Goal: Information Seeking & Learning: Compare options

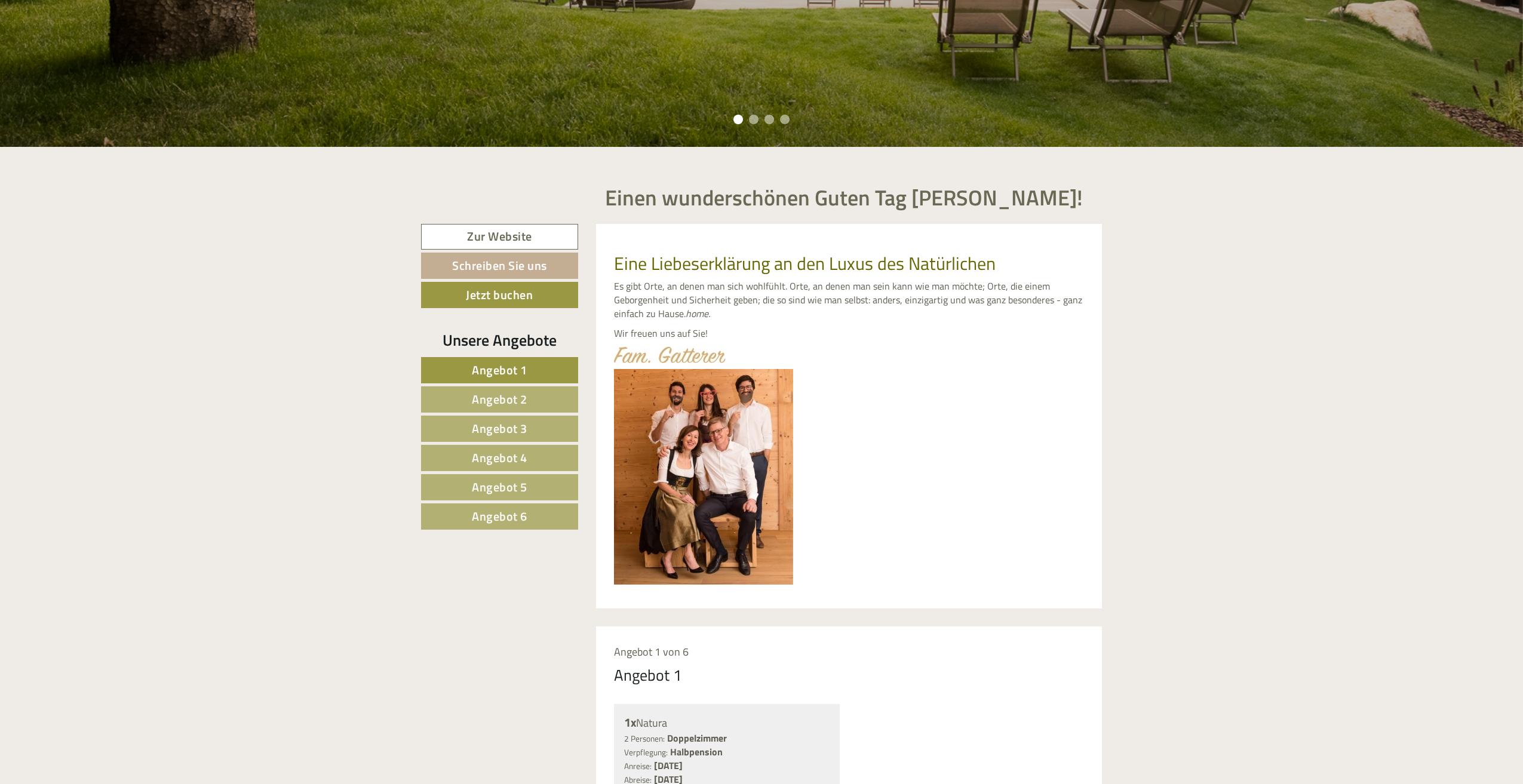
click at [493, 381] on link "Angebot 1" at bounding box center [500, 371] width 157 height 27
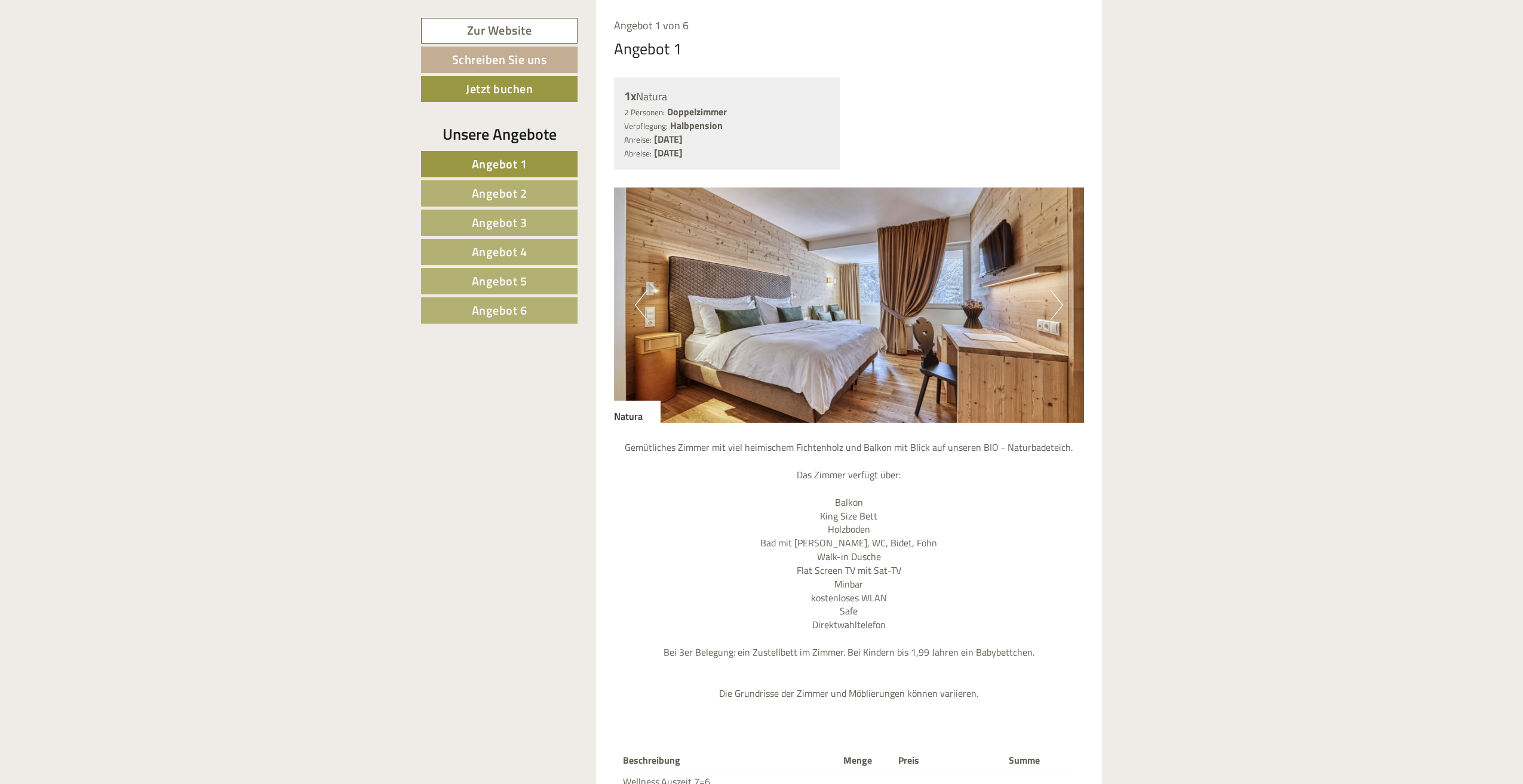
click at [512, 189] on span "Angebot 2" at bounding box center [500, 193] width 55 height 19
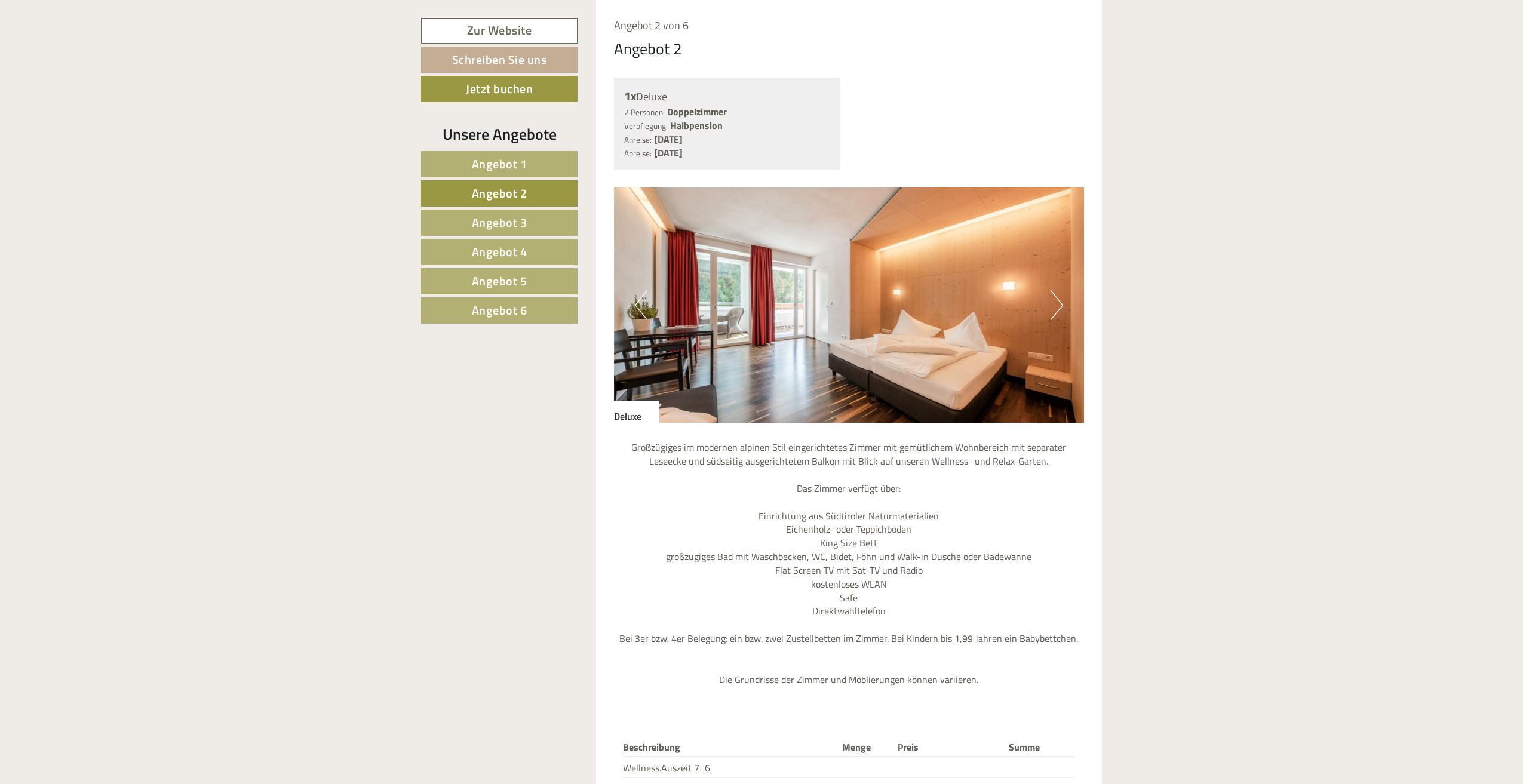
click at [511, 215] on span "Angebot 3" at bounding box center [500, 222] width 55 height 19
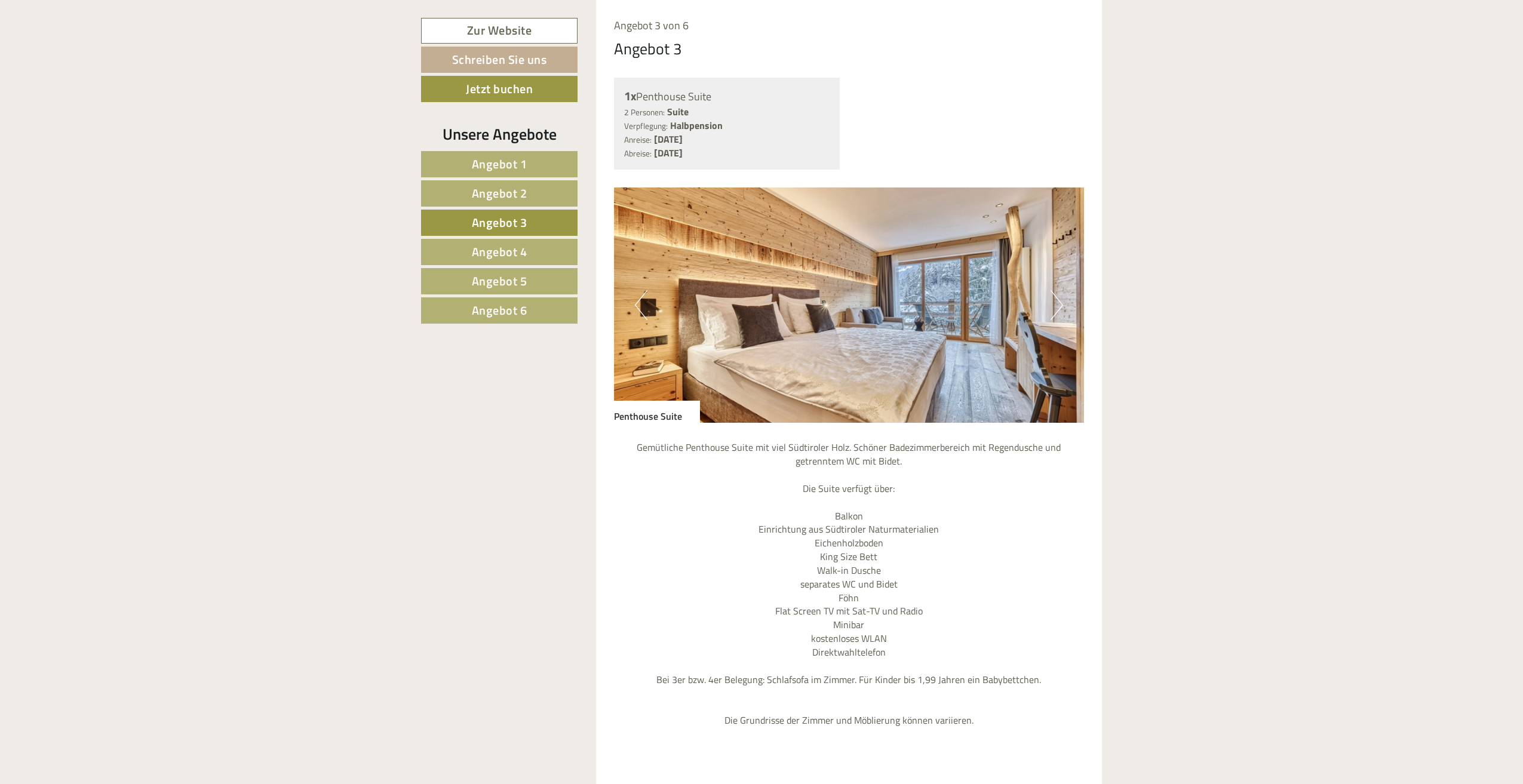
click at [512, 246] on span "Angebot 4" at bounding box center [500, 251] width 55 height 19
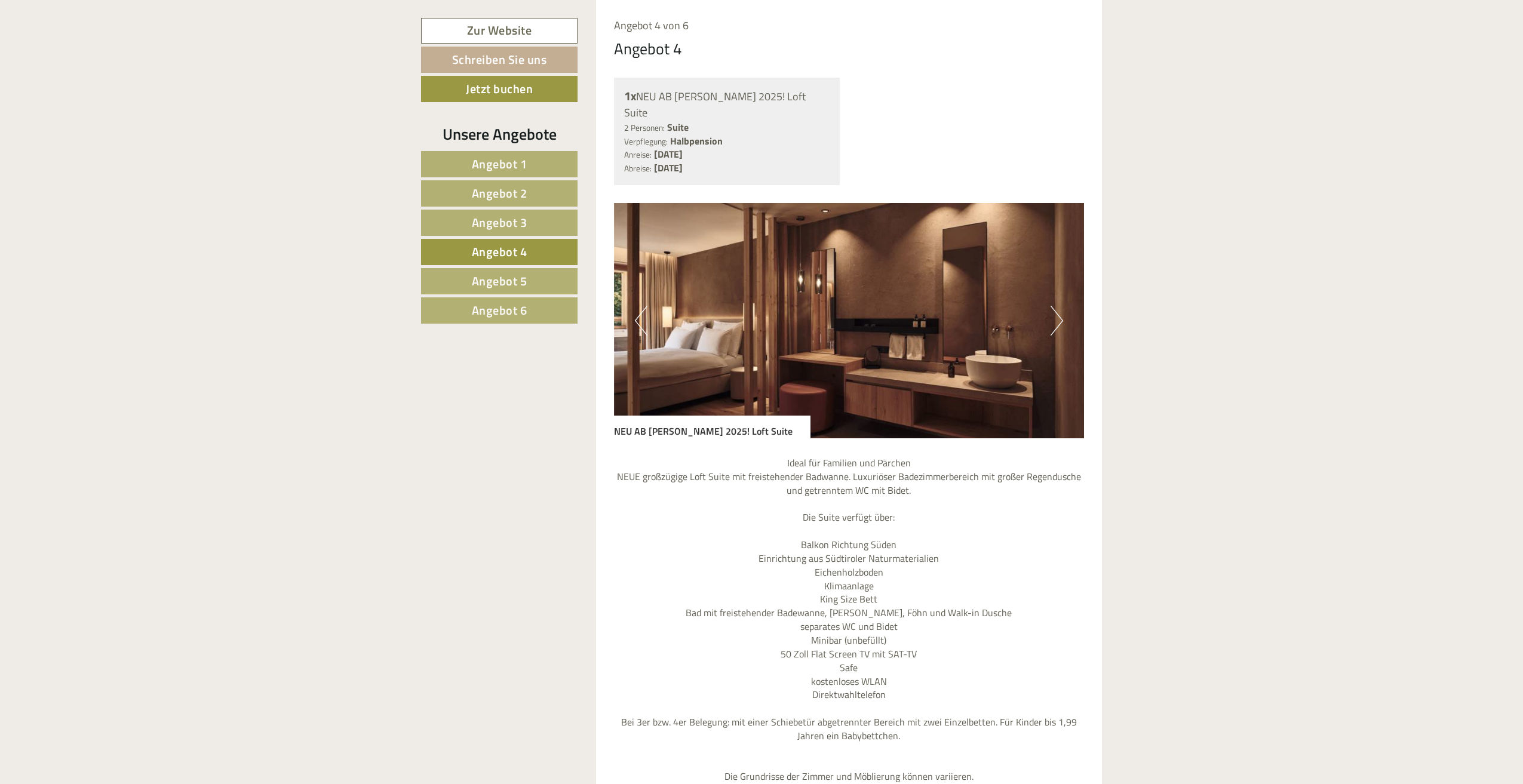
click at [514, 272] on span "Angebot 5" at bounding box center [500, 281] width 55 height 19
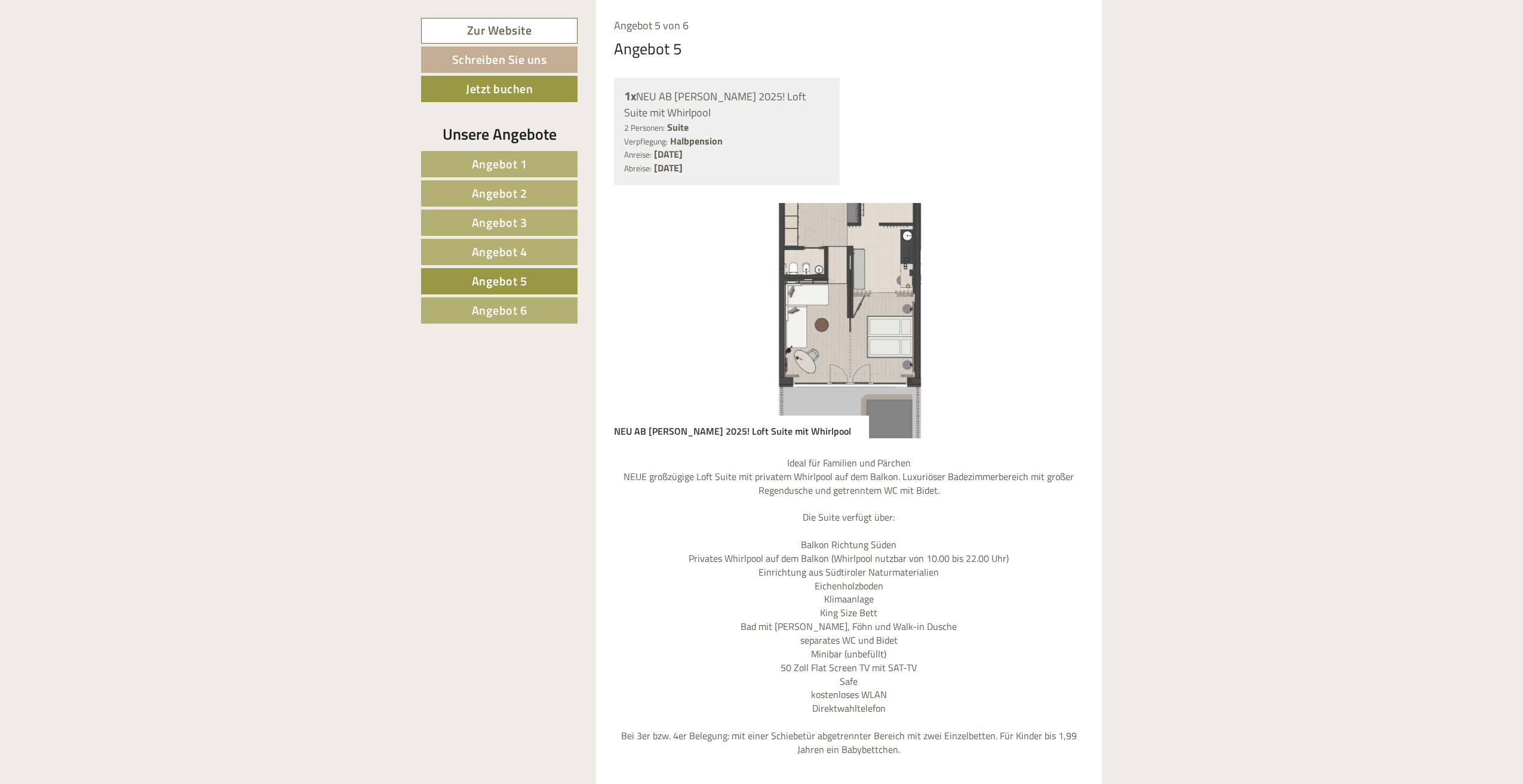
click at [502, 247] on span "Angebot 4" at bounding box center [500, 251] width 55 height 19
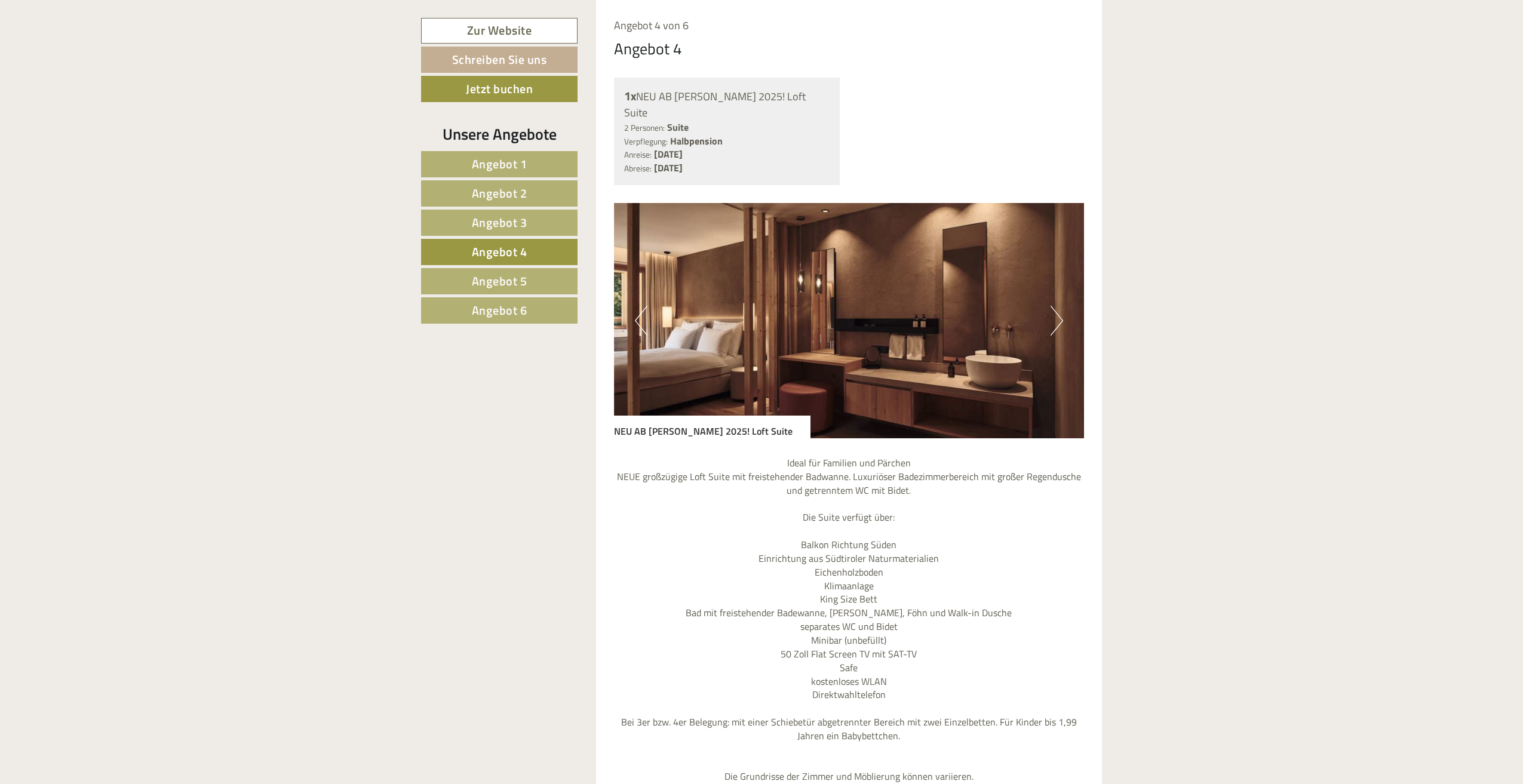
click at [1058, 308] on button "Next" at bounding box center [1057, 321] width 13 height 30
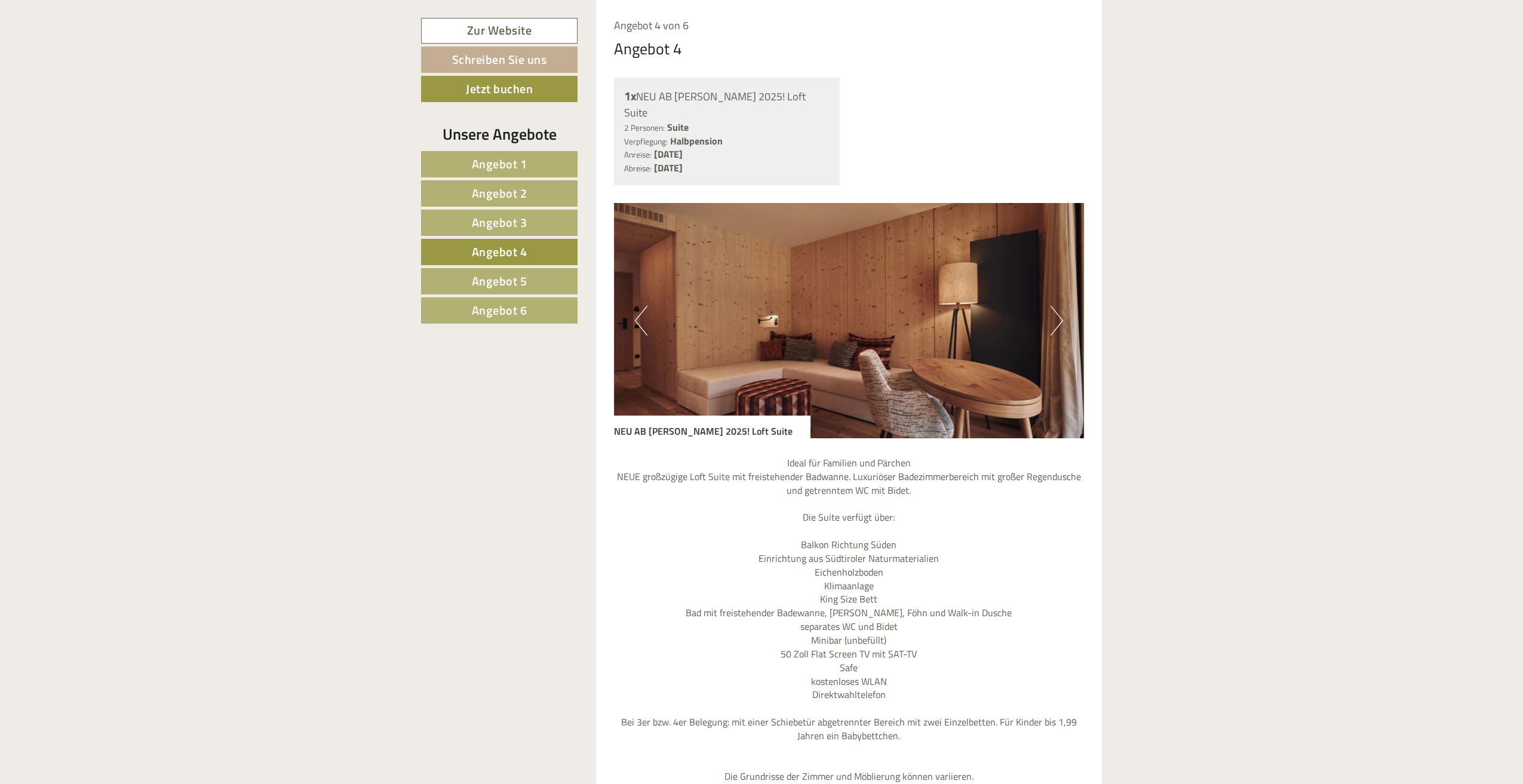
click at [1058, 308] on button "Next" at bounding box center [1057, 321] width 13 height 30
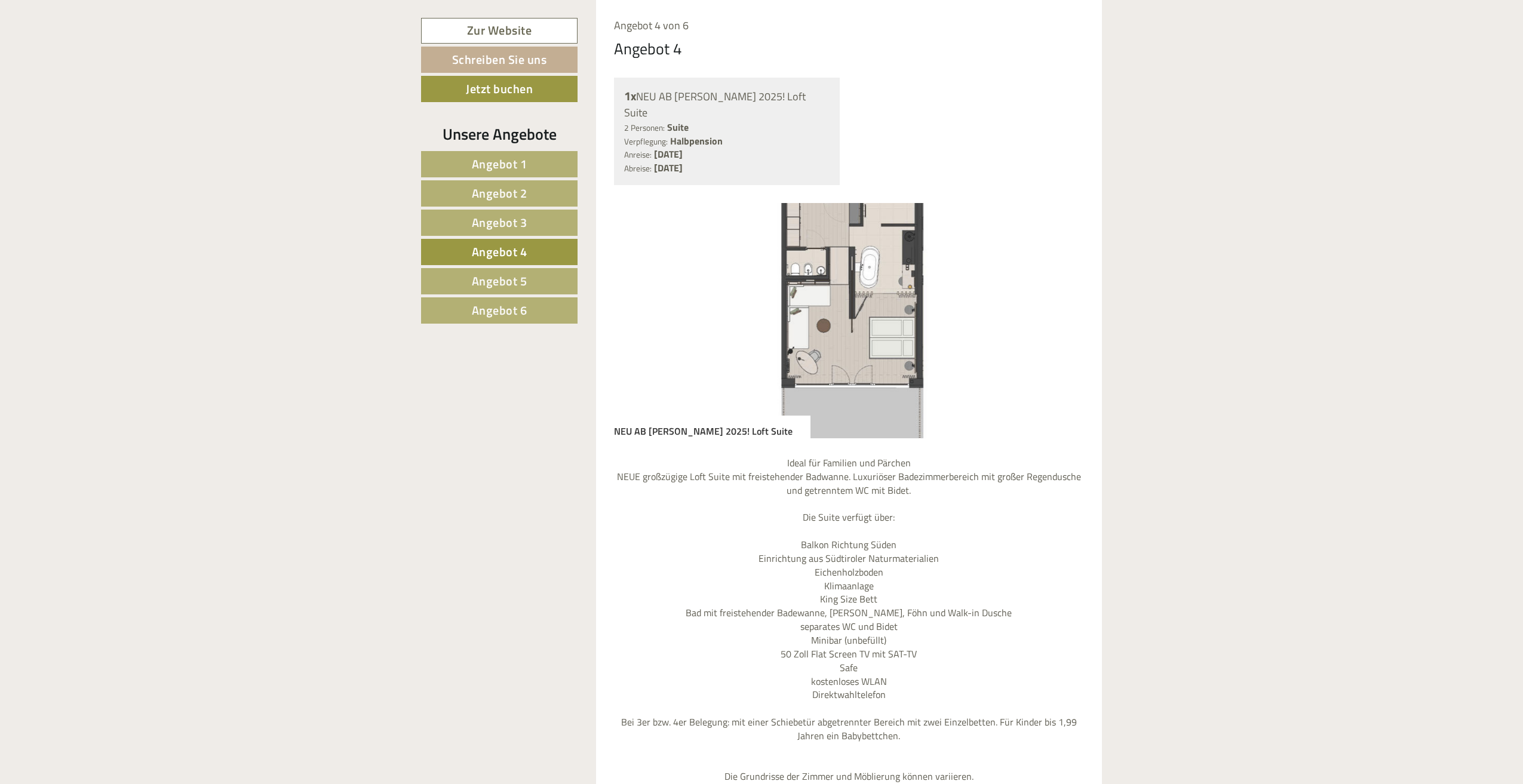
click at [1058, 308] on button "Next" at bounding box center [1057, 321] width 13 height 30
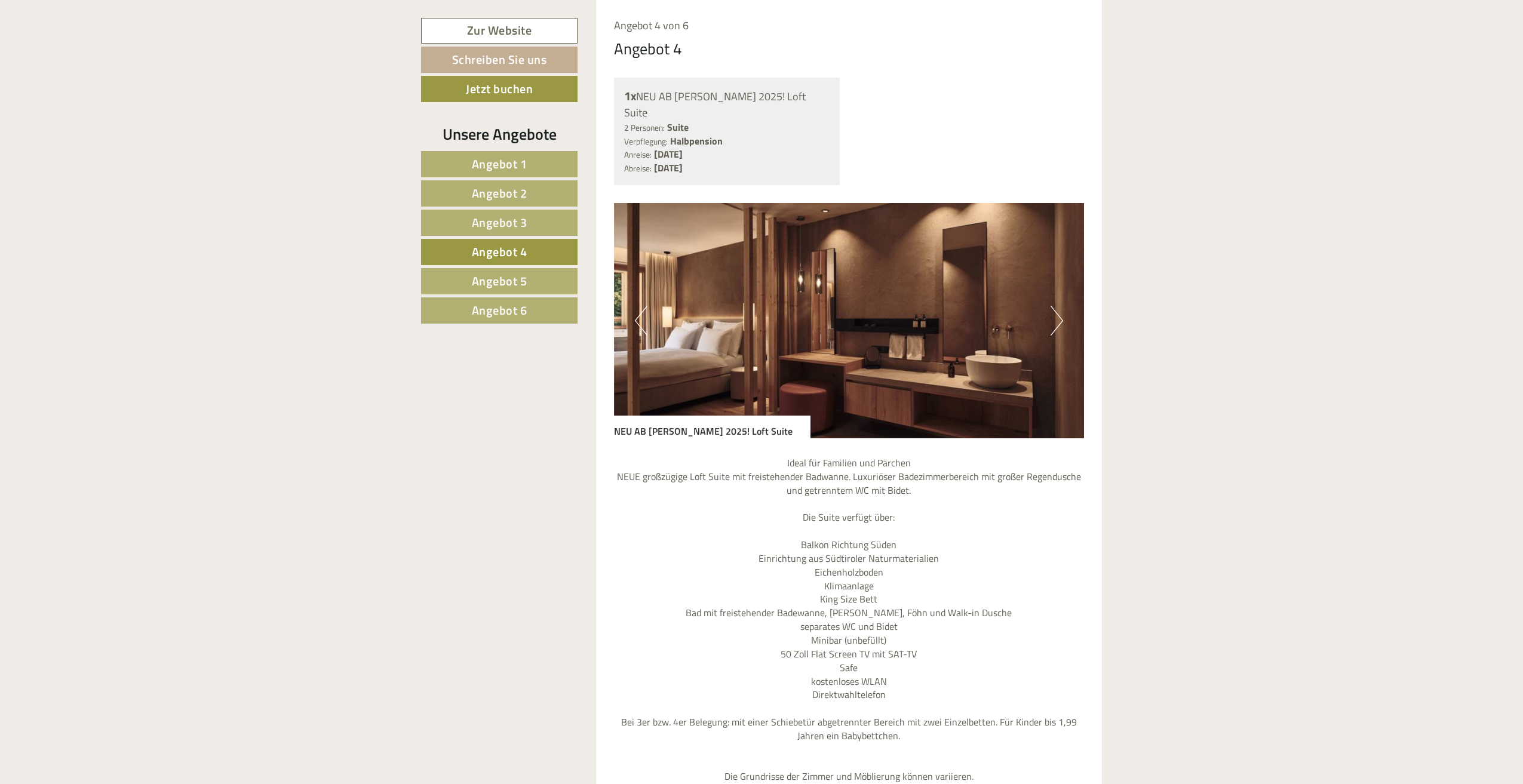
click at [477, 292] on link "Angebot 5" at bounding box center [500, 281] width 157 height 27
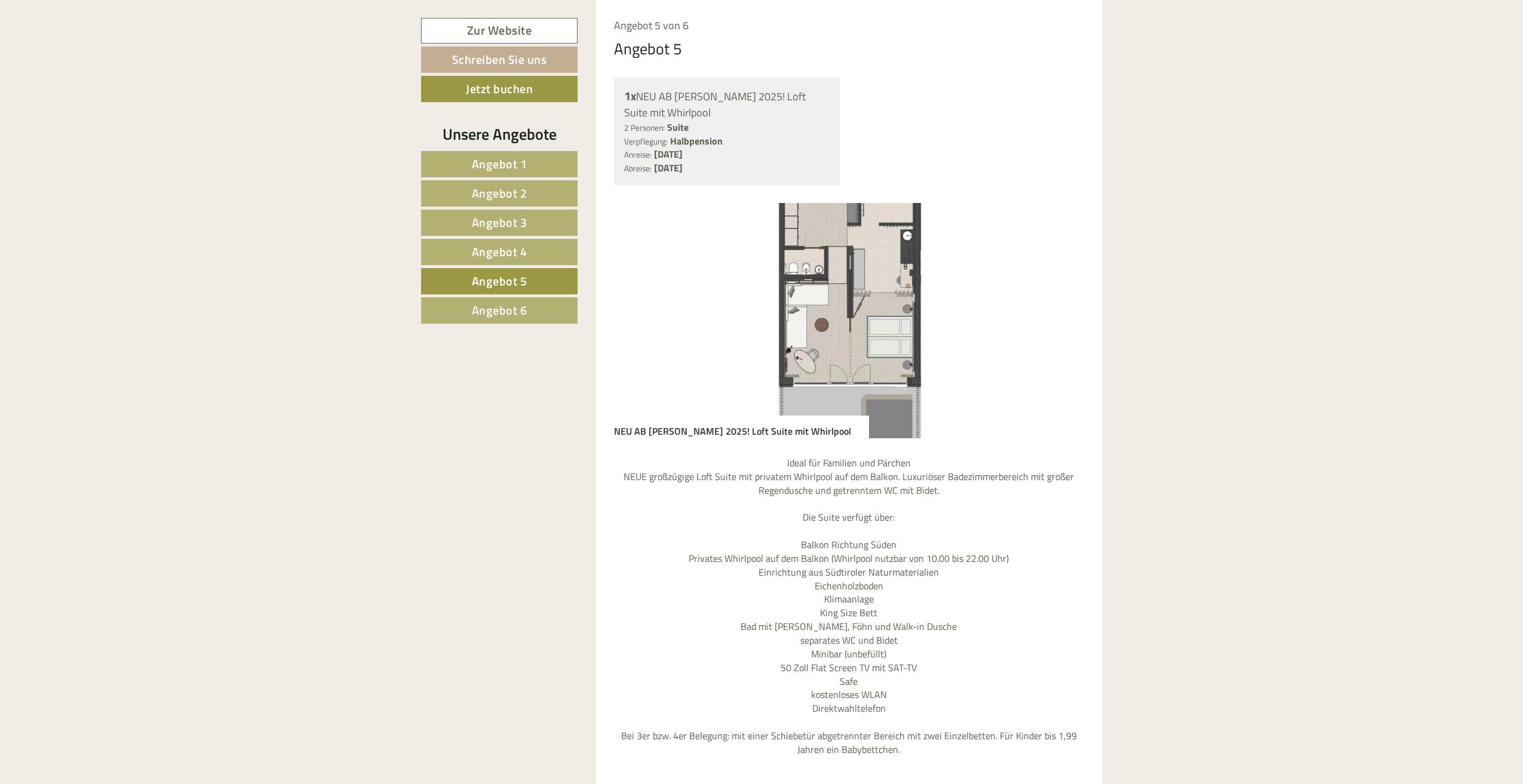
click at [1023, 331] on img at bounding box center [849, 321] width 471 height 235
click at [893, 317] on img at bounding box center [849, 321] width 471 height 235
drag, startPoint x: 892, startPoint y: 317, endPoint x: 727, endPoint y: 322, distance: 165.1
click at [693, 317] on img at bounding box center [849, 321] width 471 height 235
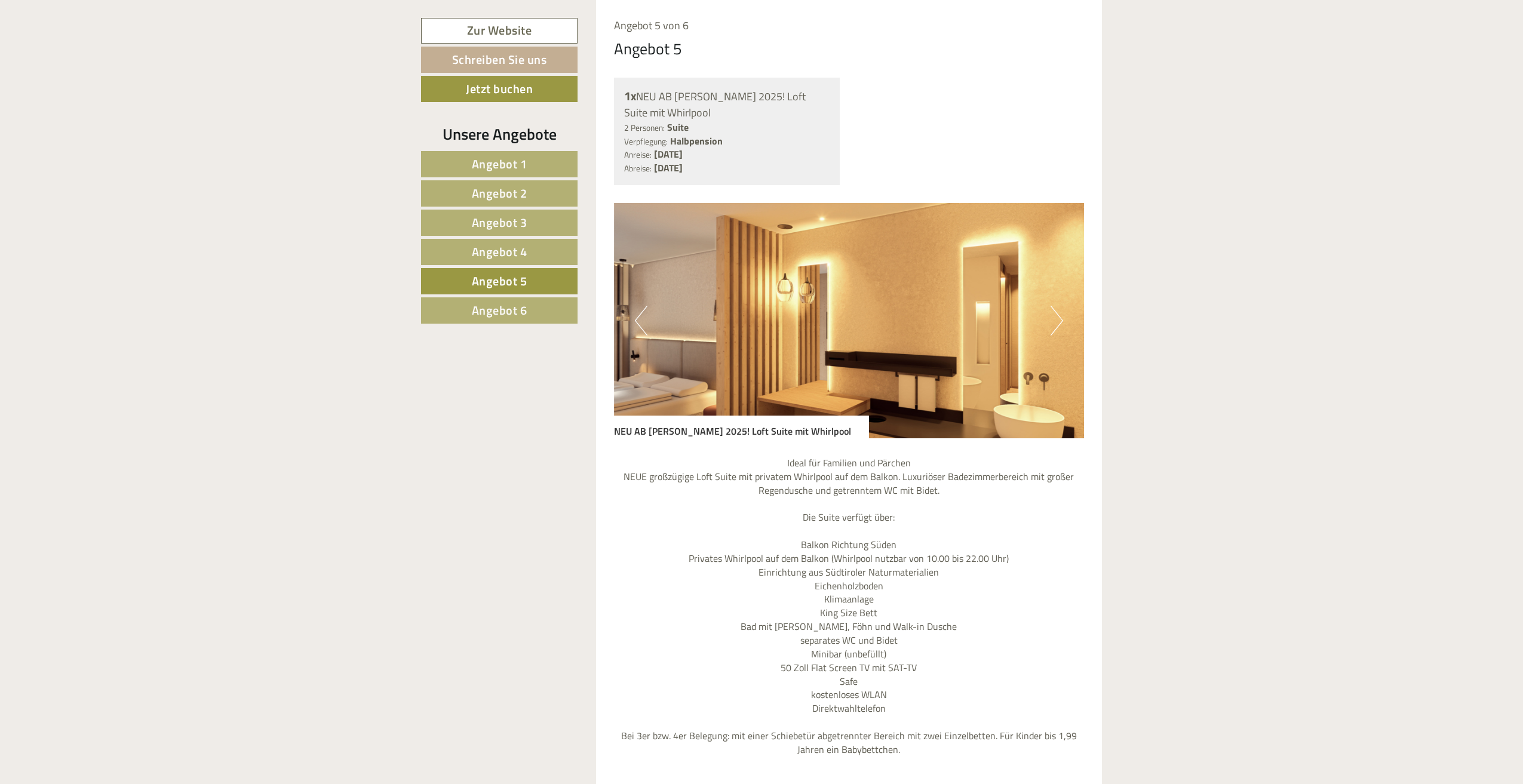
click at [811, 324] on img at bounding box center [849, 321] width 471 height 235
click at [1063, 324] on button "Next" at bounding box center [1057, 321] width 13 height 30
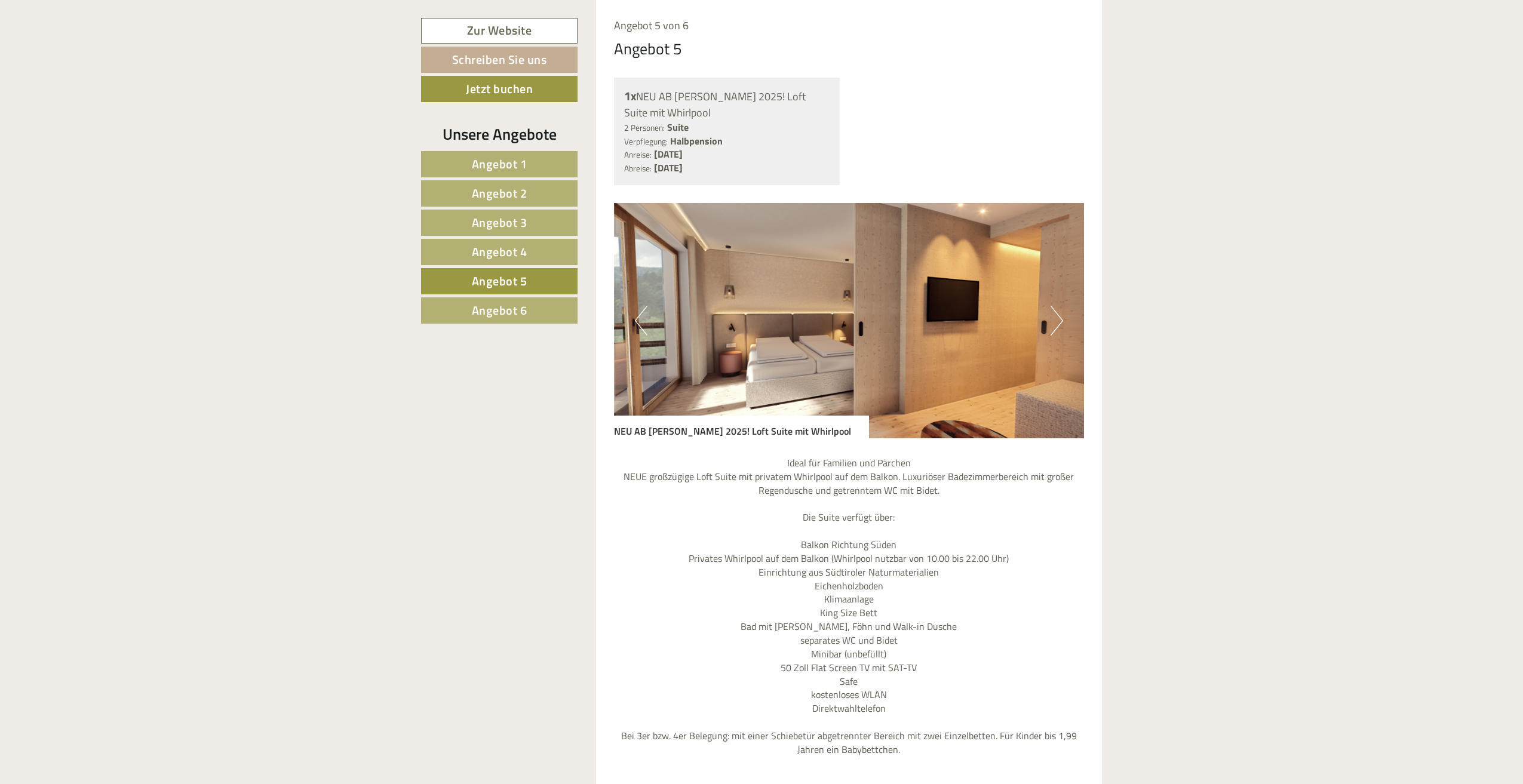
click at [1063, 325] on img at bounding box center [849, 321] width 471 height 235
click at [1068, 326] on img at bounding box center [849, 321] width 471 height 235
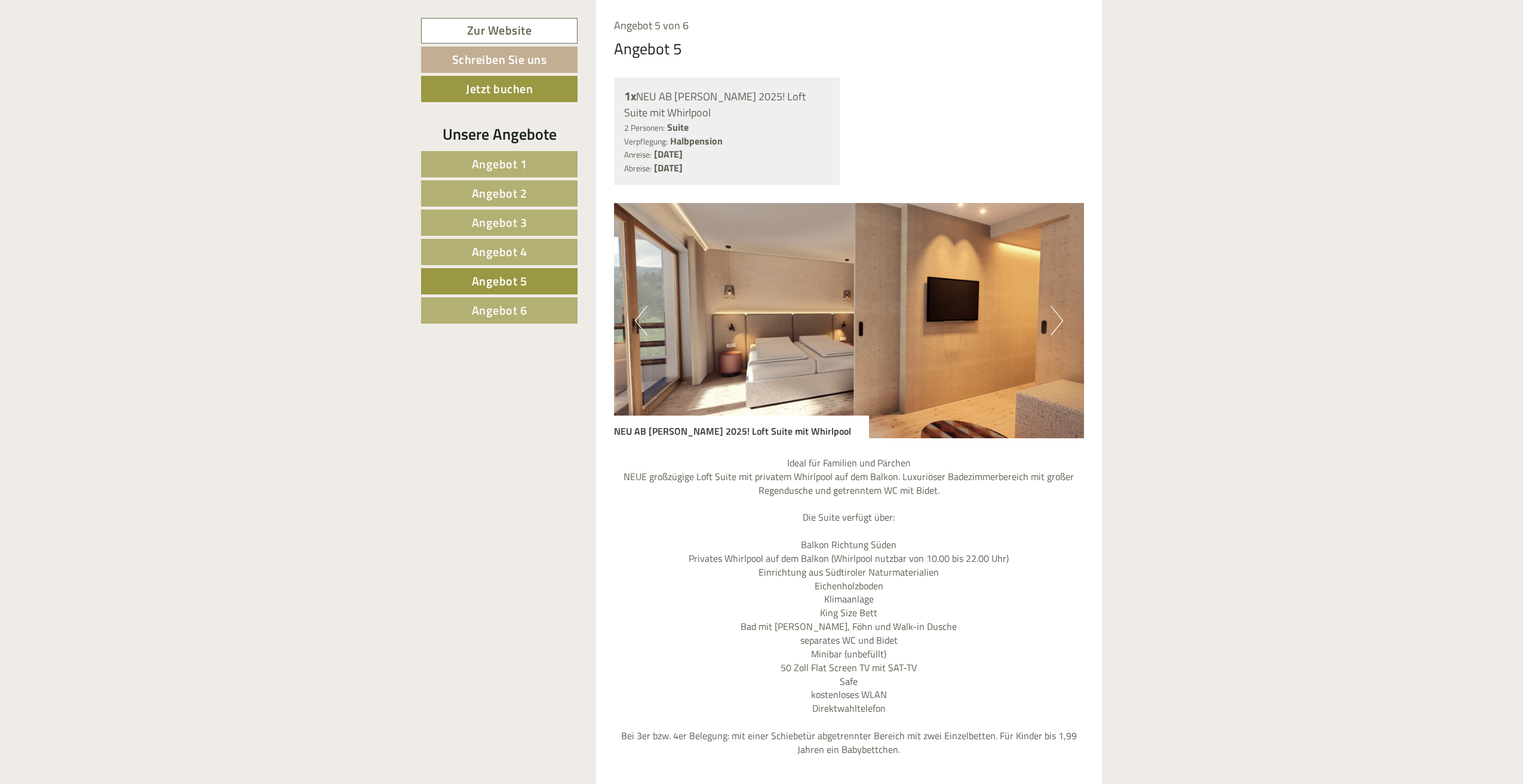
click at [1059, 328] on button "Next" at bounding box center [1057, 321] width 13 height 30
